Goal: Task Accomplishment & Management: Manage account settings

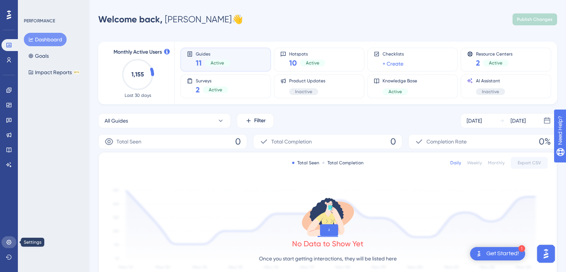
click at [8, 240] on icon at bounding box center [9, 242] width 6 height 6
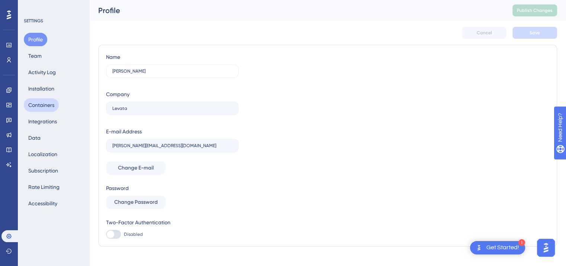
click at [51, 105] on button "Containers" at bounding box center [41, 104] width 35 height 13
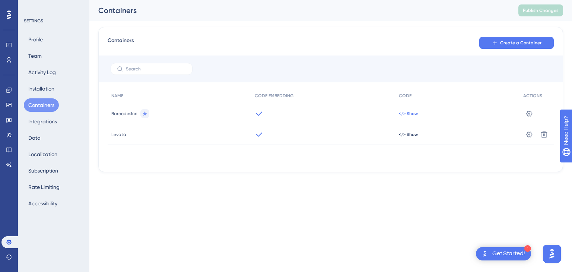
click at [404, 112] on span "</> Show" at bounding box center [408, 114] width 19 height 6
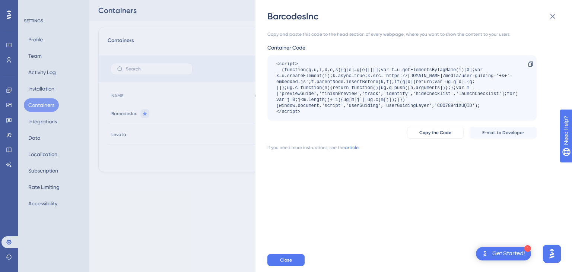
click at [457, 106] on div "<script> (function(g,u,i,d,e,s){g[e]=g[e]||[];var f=u.getElementsByTagName(i)[0…" at bounding box center [398, 88] width 244 height 54
copy div "COO78941XUQID"
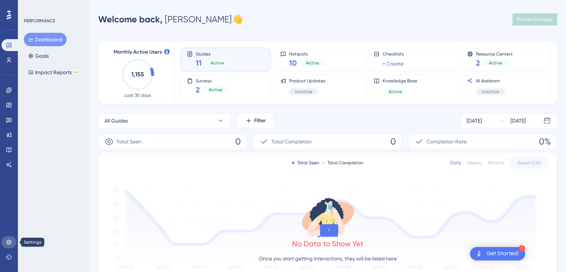
click at [8, 242] on icon at bounding box center [9, 242] width 6 height 6
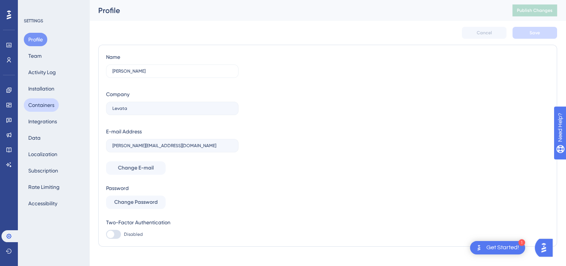
click at [42, 105] on button "Containers" at bounding box center [41, 104] width 35 height 13
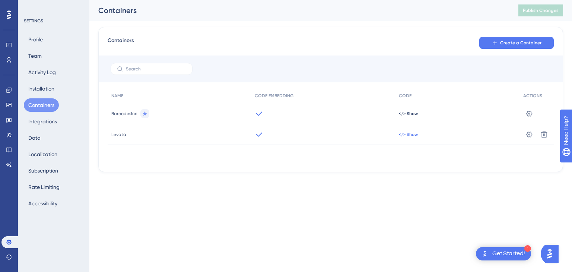
click at [404, 116] on span "</> Show" at bounding box center [408, 114] width 19 height 6
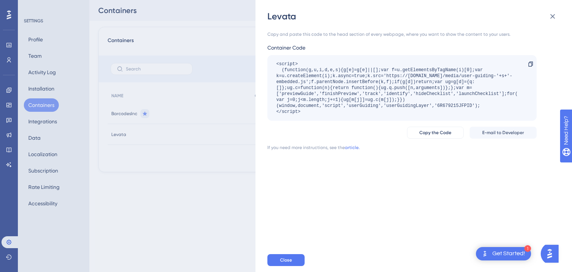
click at [444, 105] on div "<script> (function(g,u,i,d,e,s){g[e]=g[e]||[];var f=u.getElementsByTagName(i)[0…" at bounding box center [398, 88] width 244 height 54
copy div "6R679215JFPID"
click at [196, 186] on div "Levata Copy and paste this code to the head section of every webpage, where you…" at bounding box center [286, 136] width 572 height 272
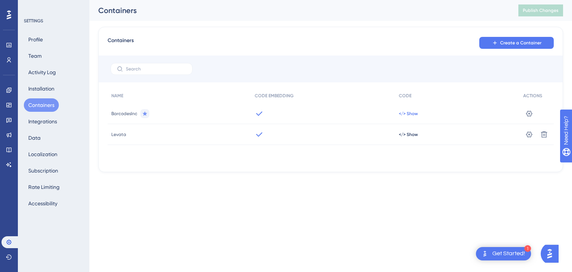
click at [412, 114] on span "</> Show" at bounding box center [408, 114] width 19 height 6
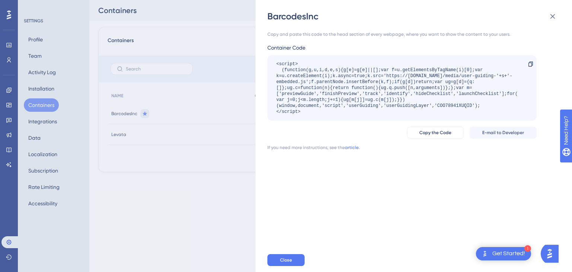
click at [454, 104] on div "<script> (function(g,u,i,d,e,s){g[e]=g[e]||[];var f=u.getElementsByTagName(i)[0…" at bounding box center [398, 88] width 244 height 54
copy div "COO78941XUQID"
click at [182, 176] on div "BarcodesInc Copy and paste this code to the head section of every webpage, wher…" at bounding box center [286, 136] width 572 height 272
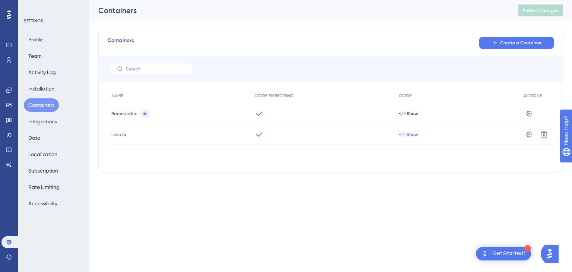
click at [406, 116] on span "</> Show" at bounding box center [408, 114] width 19 height 6
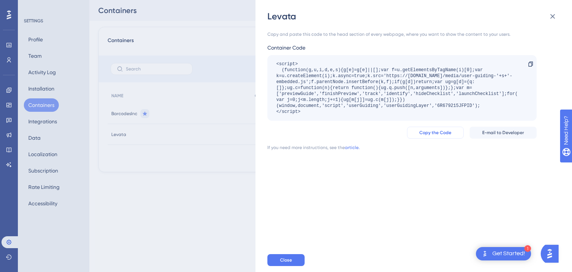
click at [422, 134] on span "Copy the Code" at bounding box center [435, 133] width 32 height 6
click at [435, 132] on span "Copy the Code" at bounding box center [435, 133] width 32 height 6
click at [437, 131] on span "Copy the Code" at bounding box center [435, 133] width 32 height 6
click at [38, 57] on div "Levata Copy and paste this code to the head section of every webpage, where you…" at bounding box center [286, 136] width 572 height 272
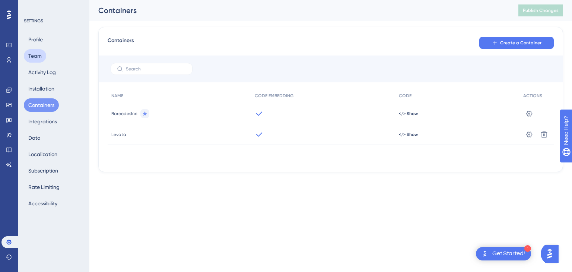
click at [37, 57] on button "Team" at bounding box center [35, 55] width 22 height 13
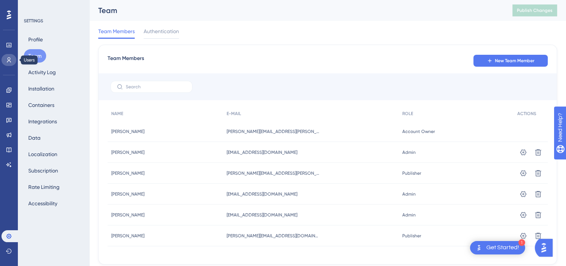
click at [10, 60] on icon at bounding box center [9, 60] width 6 height 6
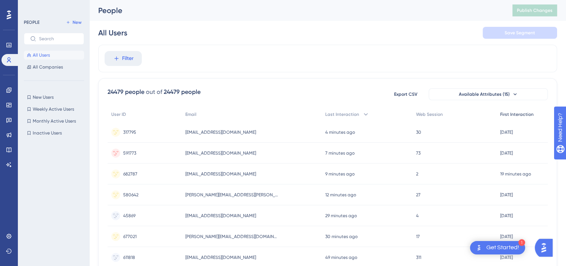
click at [515, 114] on span "First Interaction" at bounding box center [516, 114] width 33 height 6
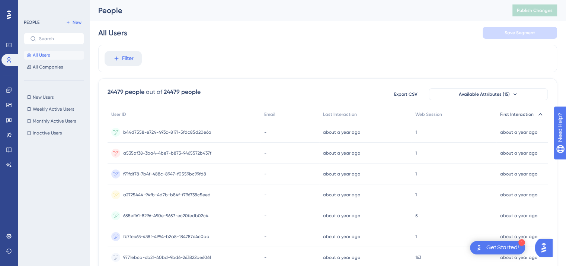
click at [515, 114] on span "First Interaction" at bounding box center [516, 114] width 33 height 6
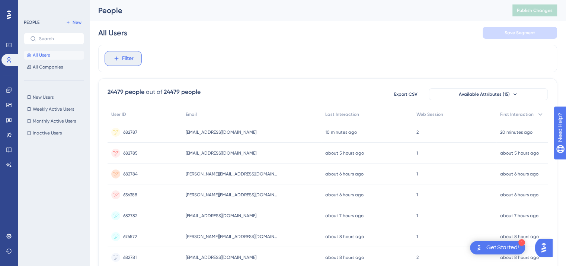
click at [127, 56] on span "Filter" at bounding box center [128, 58] width 12 height 9
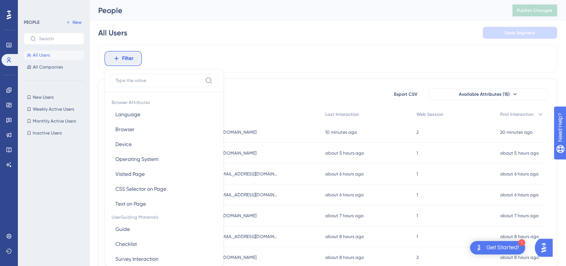
scroll to position [35, 0]
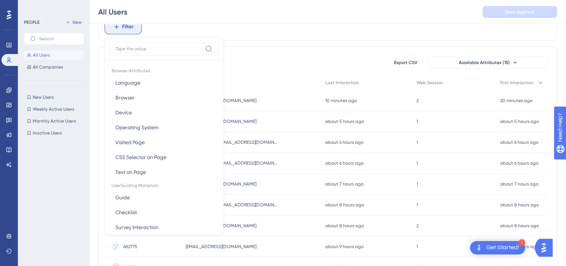
click at [60, 166] on div at bounding box center [56, 188] width 65 height 103
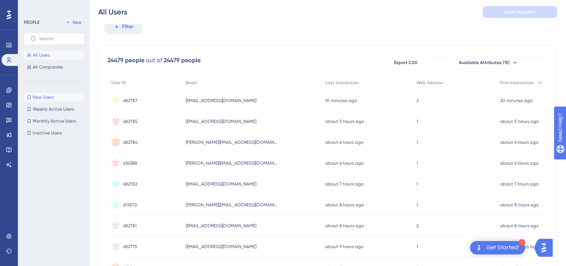
click at [43, 97] on span "New Users" at bounding box center [43, 97] width 21 height 6
click at [49, 109] on span "Weekly Active Users" at bounding box center [53, 109] width 41 height 6
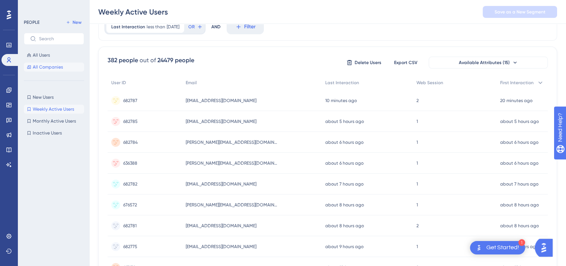
click at [47, 64] on span "All Companies" at bounding box center [48, 67] width 30 height 6
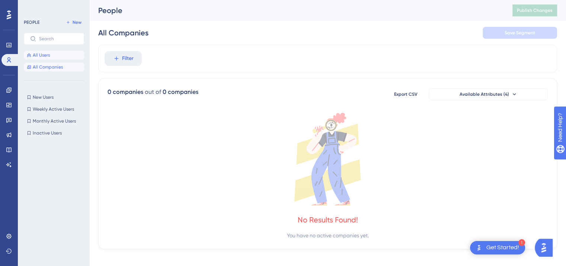
click at [38, 55] on span "All Users" at bounding box center [41, 55] width 17 height 6
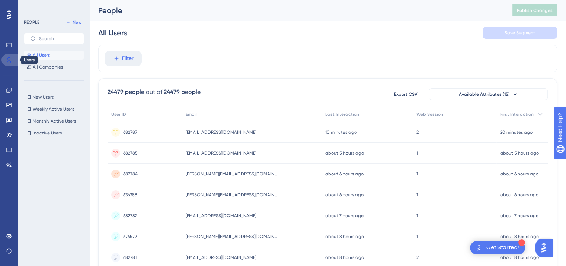
click at [9, 60] on icon at bounding box center [9, 60] width 6 height 6
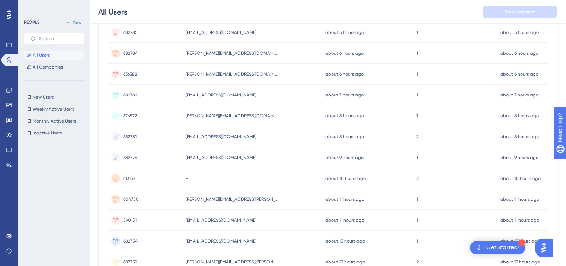
scroll to position [37, 0]
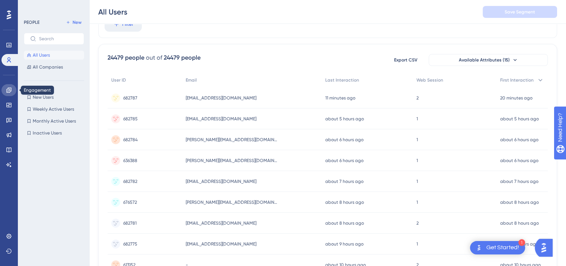
click at [8, 92] on icon at bounding box center [8, 89] width 5 height 5
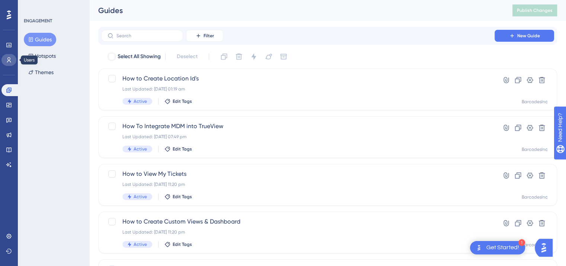
click at [10, 57] on icon at bounding box center [9, 60] width 6 height 6
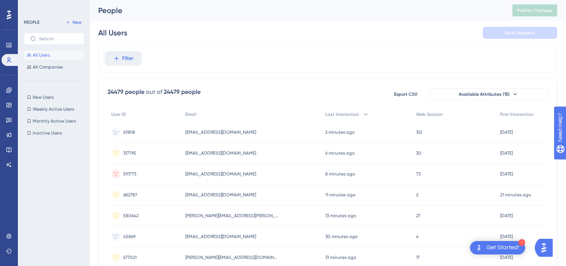
click at [222, 132] on span "[EMAIL_ADDRESS][DOMAIN_NAME]" at bounding box center [220, 132] width 71 height 6
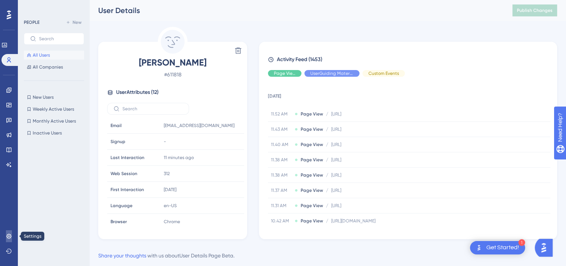
click at [7, 236] on icon at bounding box center [9, 236] width 6 height 6
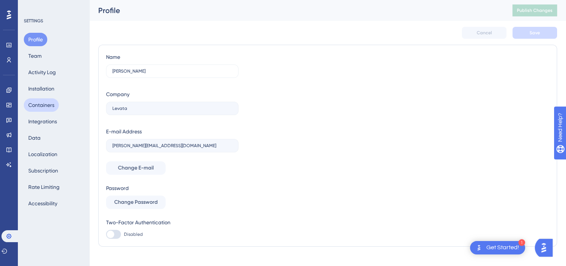
click at [40, 103] on button "Containers" at bounding box center [41, 104] width 35 height 13
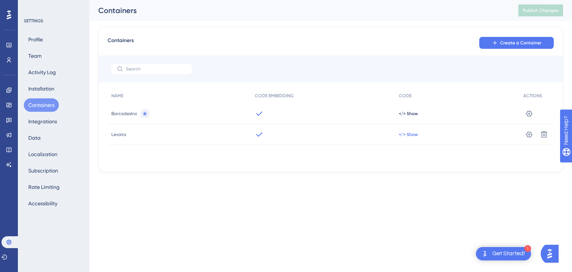
click at [410, 116] on span "</> Show" at bounding box center [408, 114] width 19 height 6
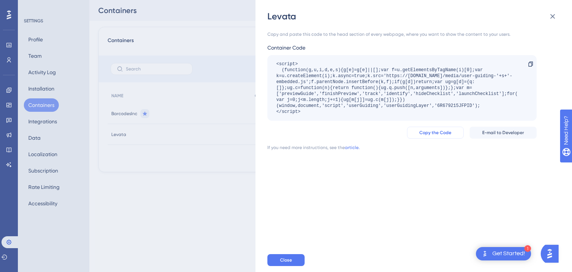
click at [418, 133] on button "Copy the Code" at bounding box center [435, 133] width 57 height 12
click at [182, 193] on div "Levata Copy and paste this code to the head section of every webpage, where you…" at bounding box center [286, 136] width 572 height 272
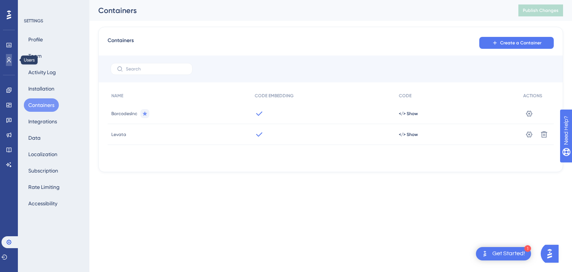
click at [9, 58] on icon at bounding box center [9, 60] width 6 height 6
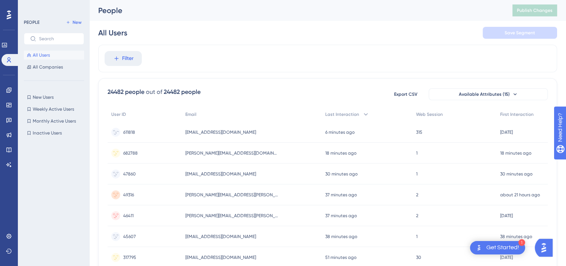
click at [199, 131] on span "[EMAIL_ADDRESS][DOMAIN_NAME]" at bounding box center [220, 132] width 71 height 6
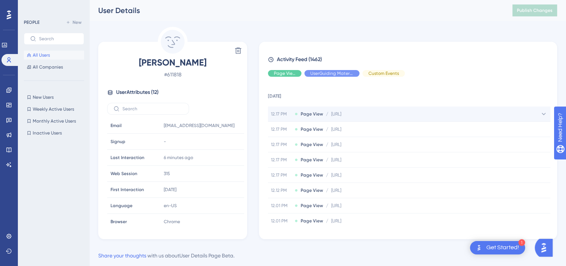
click at [542, 114] on icon at bounding box center [544, 114] width 4 height 2
click at [542, 114] on icon at bounding box center [543, 113] width 7 height 7
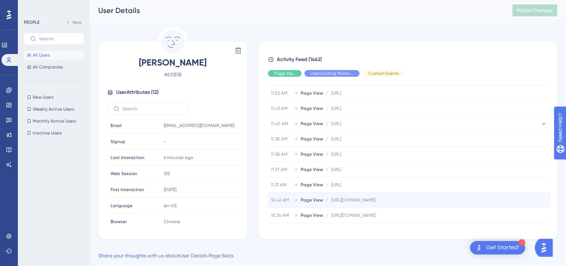
scroll to position [186, 0]
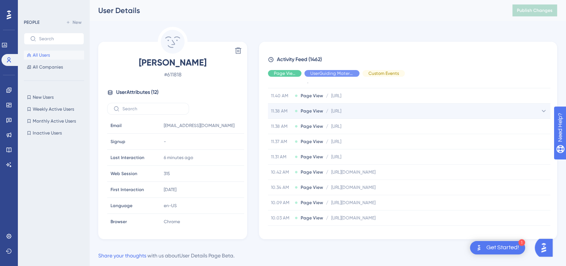
click at [275, 111] on span "11.38 AM" at bounding box center [281, 111] width 21 height 6
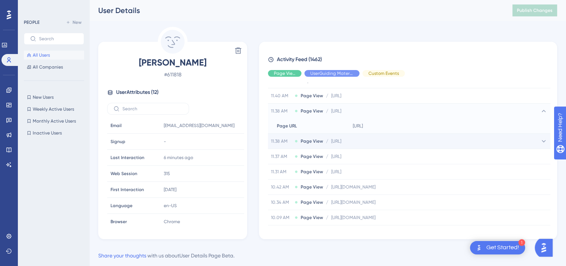
click at [281, 139] on span "11.38 AM" at bounding box center [281, 141] width 21 height 6
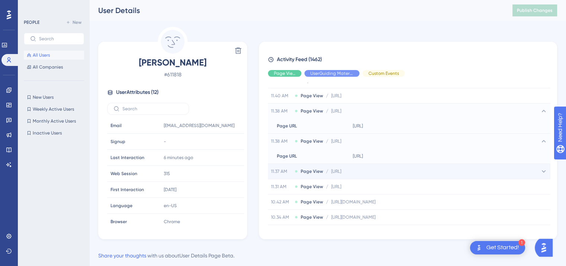
click at [280, 168] on span "11.37 AM" at bounding box center [281, 171] width 21 height 6
click at [284, 170] on span "11.37 AM" at bounding box center [281, 171] width 21 height 6
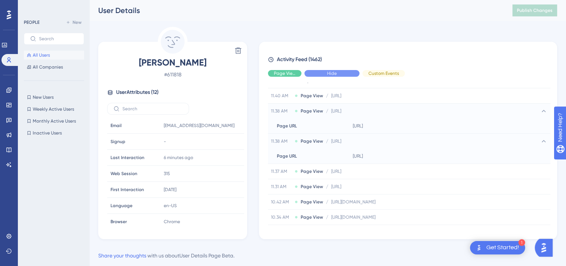
click at [340, 74] on div "Hide" at bounding box center [331, 73] width 55 height 7
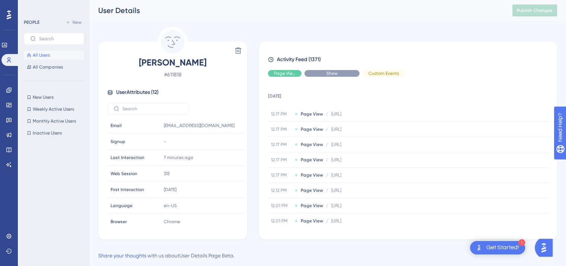
click at [340, 74] on div "Show" at bounding box center [331, 73] width 55 height 7
